Goal: Task Accomplishment & Management: Manage account settings

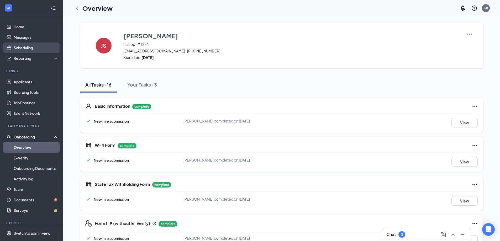
click at [23, 45] on link "Scheduling" at bounding box center [36, 47] width 45 height 10
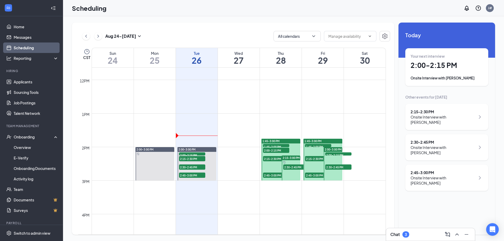
scroll to position [418, 0]
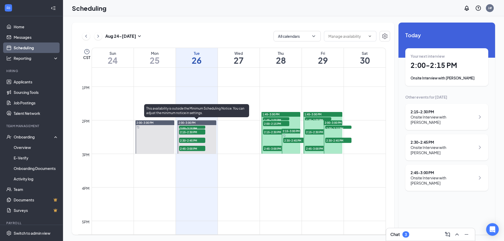
drag, startPoint x: 194, startPoint y: 129, endPoint x: 303, endPoint y: 142, distance: 110.3
click at [194, 128] on div "2:00-3:00 PM 2:00-2:15 PM 1 2:15-2:30 PM 1 2:30-2:45 PM 1 2:45-3:00 PM 1" at bounding box center [196, 136] width 39 height 33
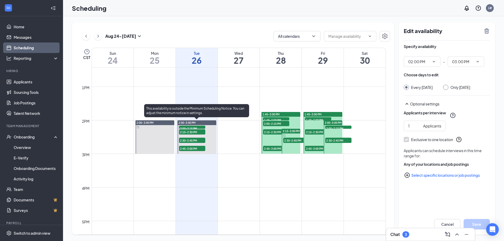
click at [202, 126] on span "2:00-2:15 PM" at bounding box center [192, 128] width 26 height 5
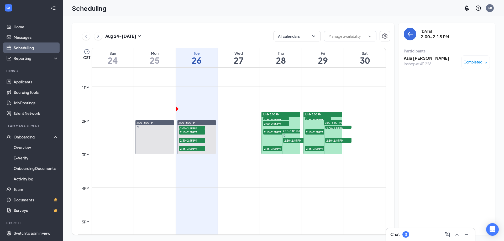
click at [486, 63] on icon "down" at bounding box center [486, 63] width 4 height 4
click at [459, 97] on span "Cancel" at bounding box center [452, 97] width 12 height 6
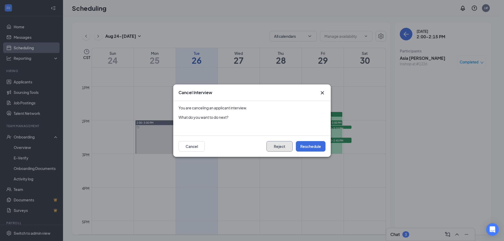
click at [276, 147] on button "Reject" at bounding box center [279, 146] width 26 height 10
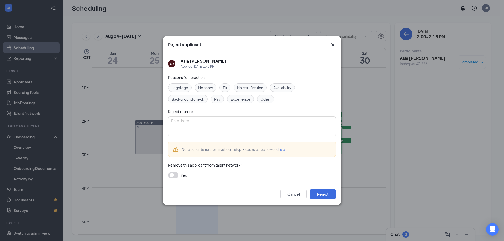
click at [331, 46] on icon "Cross" at bounding box center [332, 45] width 6 height 6
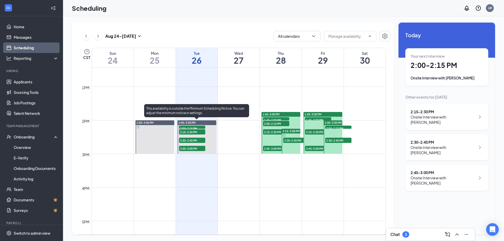
click at [200, 133] on span "2:15-2:30 PM" at bounding box center [192, 131] width 26 height 5
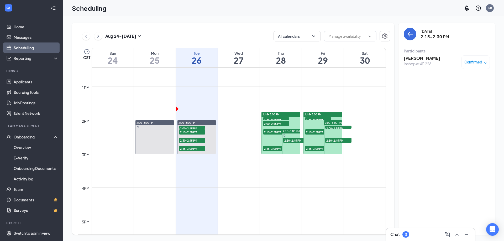
click at [487, 62] on div "Confirmed" at bounding box center [475, 62] width 28 height 14
click at [486, 64] on icon "down" at bounding box center [485, 63] width 4 height 4
click at [455, 81] on span "Request Reschedule" at bounding box center [463, 79] width 36 height 6
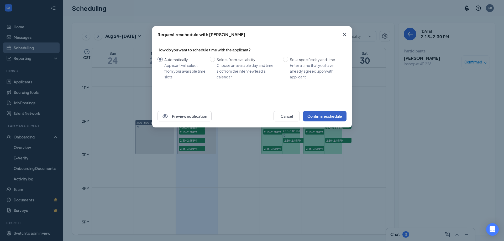
click at [308, 117] on button "Confirm reschedule" at bounding box center [325, 116] width 44 height 10
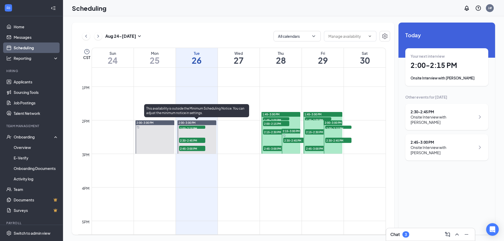
click at [198, 142] on span "2:30-2:45 PM" at bounding box center [192, 140] width 26 height 5
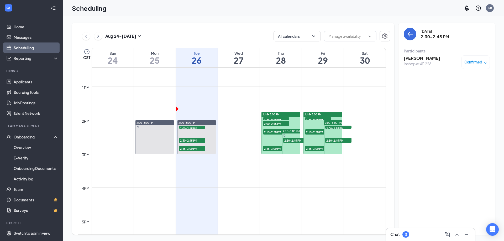
click at [481, 62] on span "Confirmed" at bounding box center [473, 62] width 18 height 5
click at [458, 81] on span "Request Reschedule" at bounding box center [463, 79] width 36 height 6
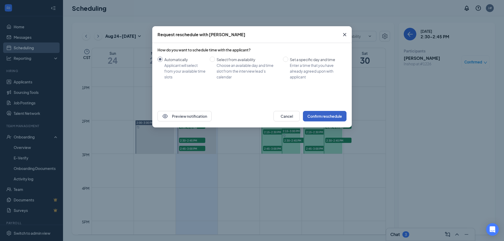
click at [317, 117] on button "Confirm reschedule" at bounding box center [325, 116] width 44 height 10
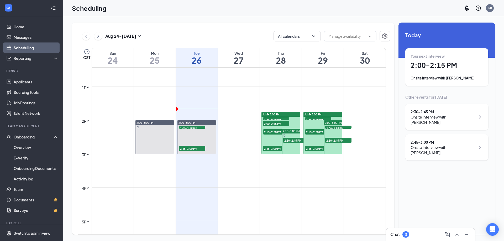
click at [196, 148] on span "2:45-3:00 PM" at bounding box center [192, 148] width 26 height 5
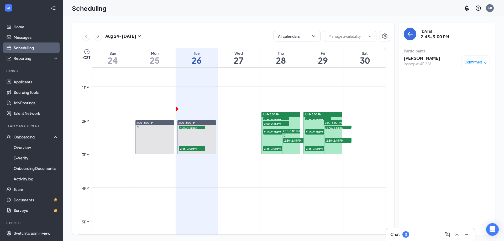
click at [484, 62] on icon "down" at bounding box center [485, 63] width 4 height 4
click at [463, 78] on span "Request Reschedule" at bounding box center [463, 79] width 36 height 6
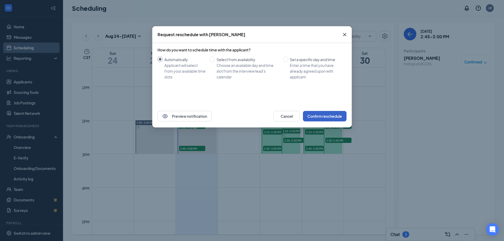
click at [323, 118] on button "Confirm reschedule" at bounding box center [325, 116] width 44 height 10
